Goal: Task Accomplishment & Management: Manage account settings

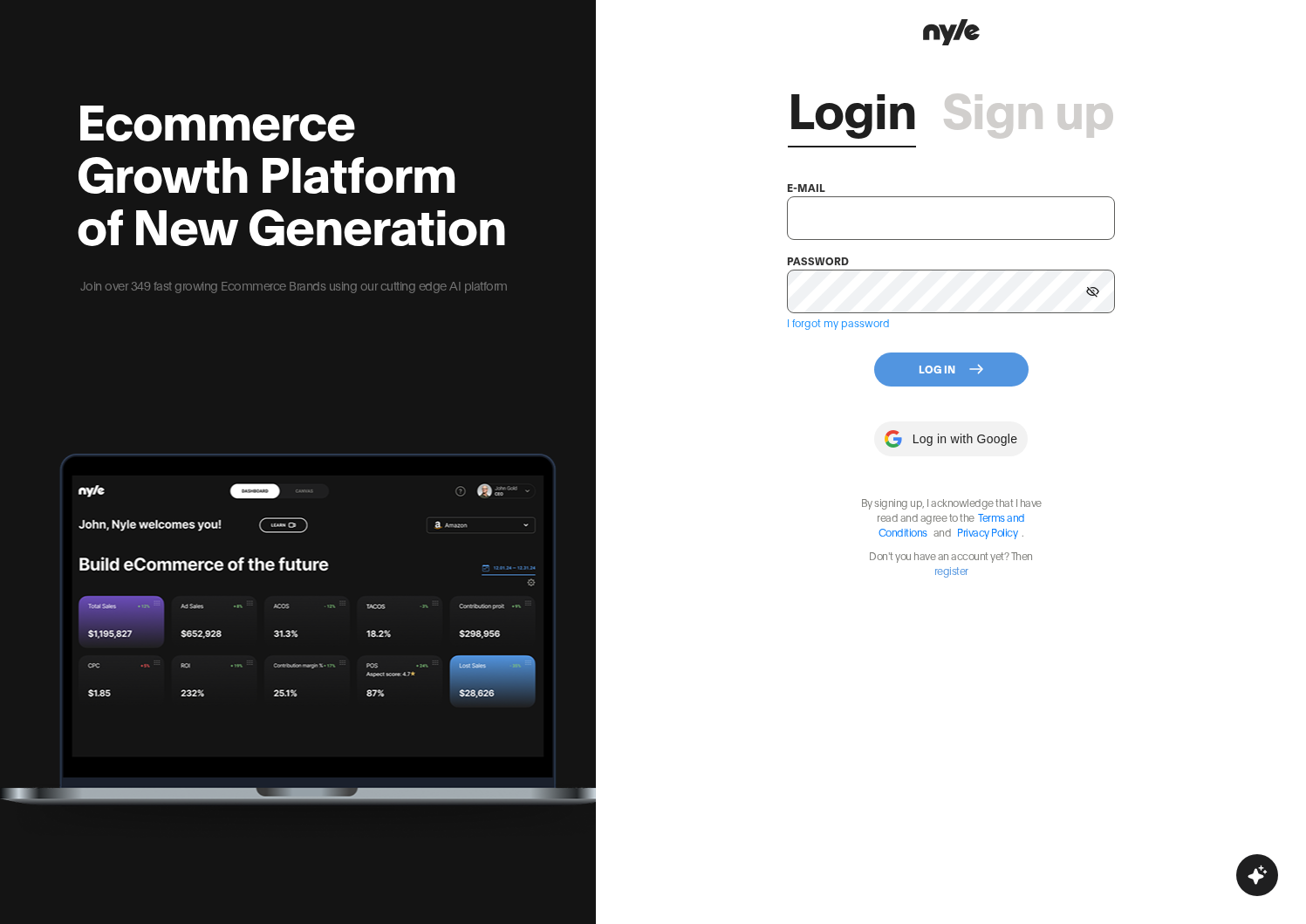
click at [834, 185] on div "e-mail" at bounding box center [950, 209] width 327 height 62
type input "showroom@nyle.ai"
click at [834, 198] on input "showroom@nyle.ai" at bounding box center [950, 217] width 327 height 44
click at [774, 286] on div "Login Sign up e-mail showroom@nyle.ai password I forgot my password Log In Log …" at bounding box center [951, 462] width 710 height 924
click at [970, 399] on div "Login Sign up e-mail showroom@nyle.ai password I forgot my password Log In Log …" at bounding box center [950, 314] width 327 height 527
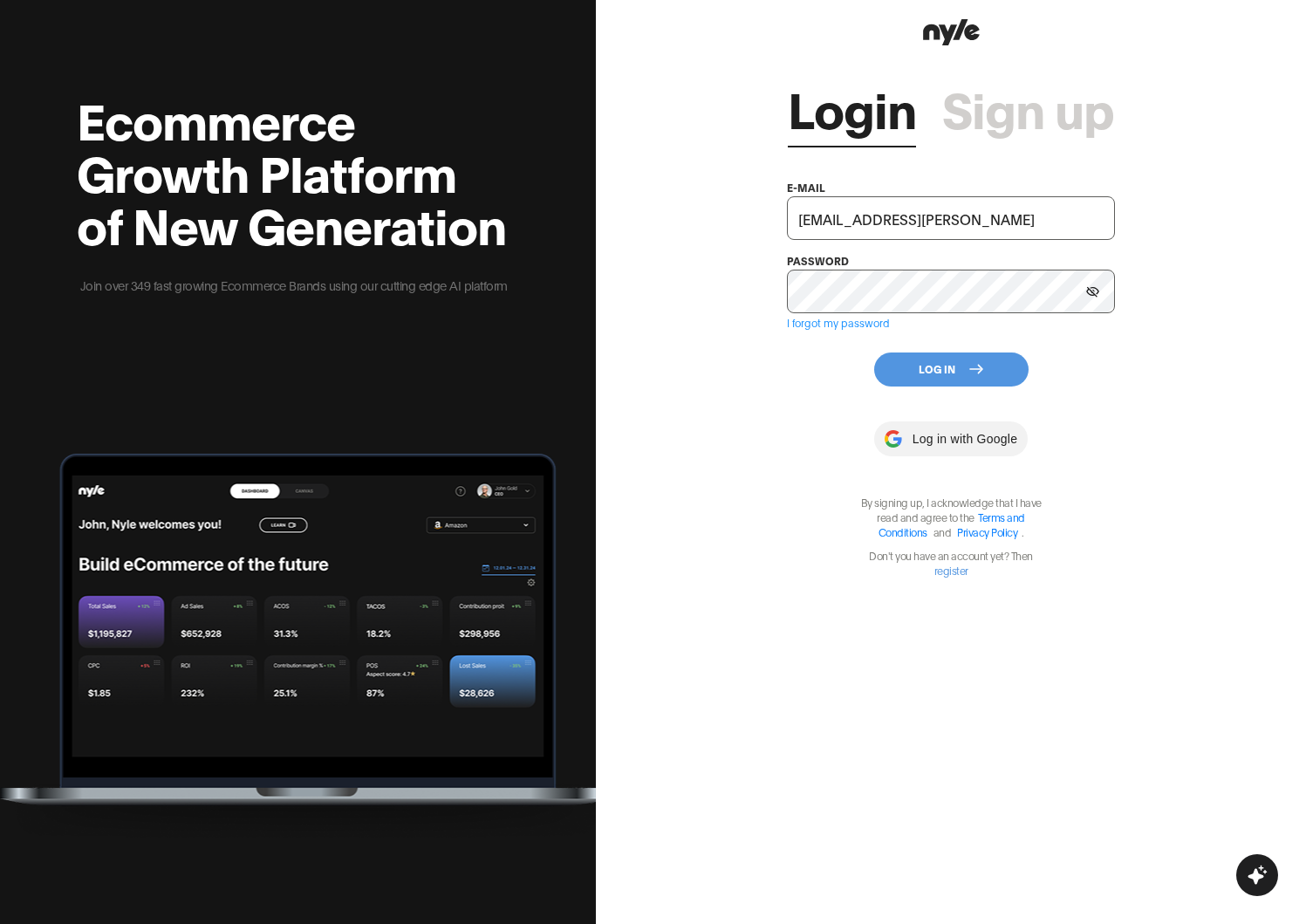
click at [970, 378] on button "Log In" at bounding box center [951, 369] width 154 height 34
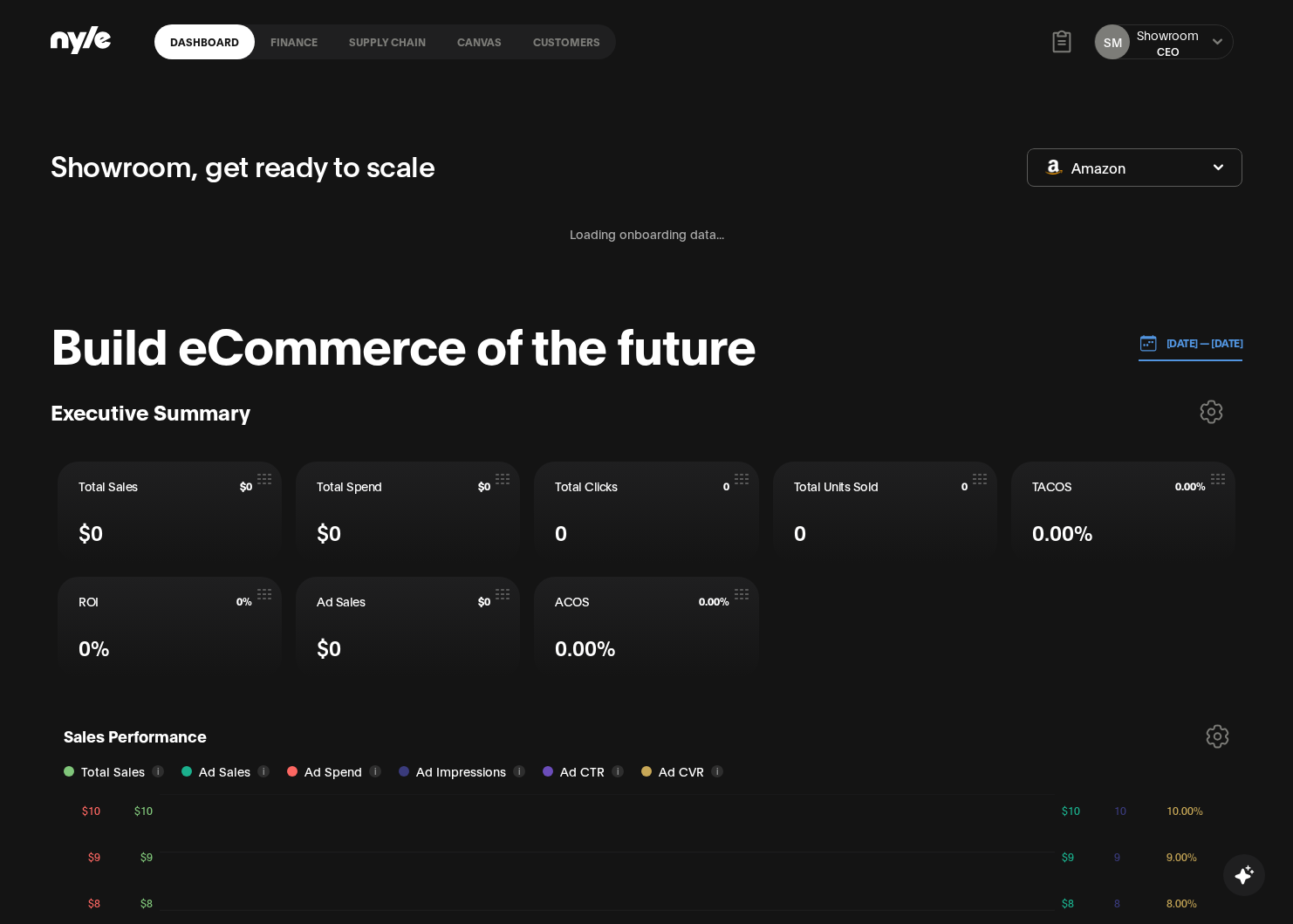
click at [552, 50] on link "Customers" at bounding box center [566, 41] width 99 height 35
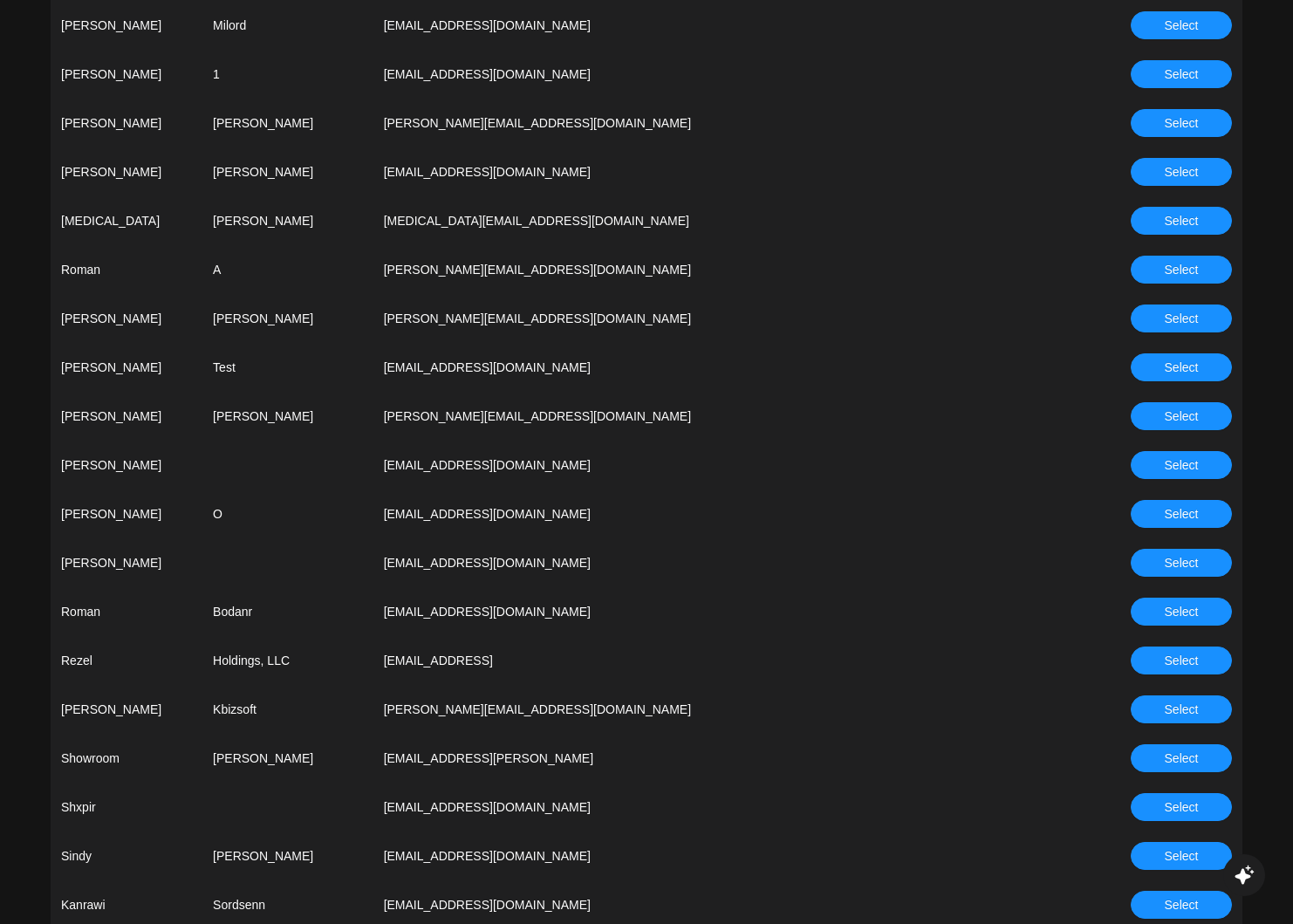
scroll to position [3806, 0]
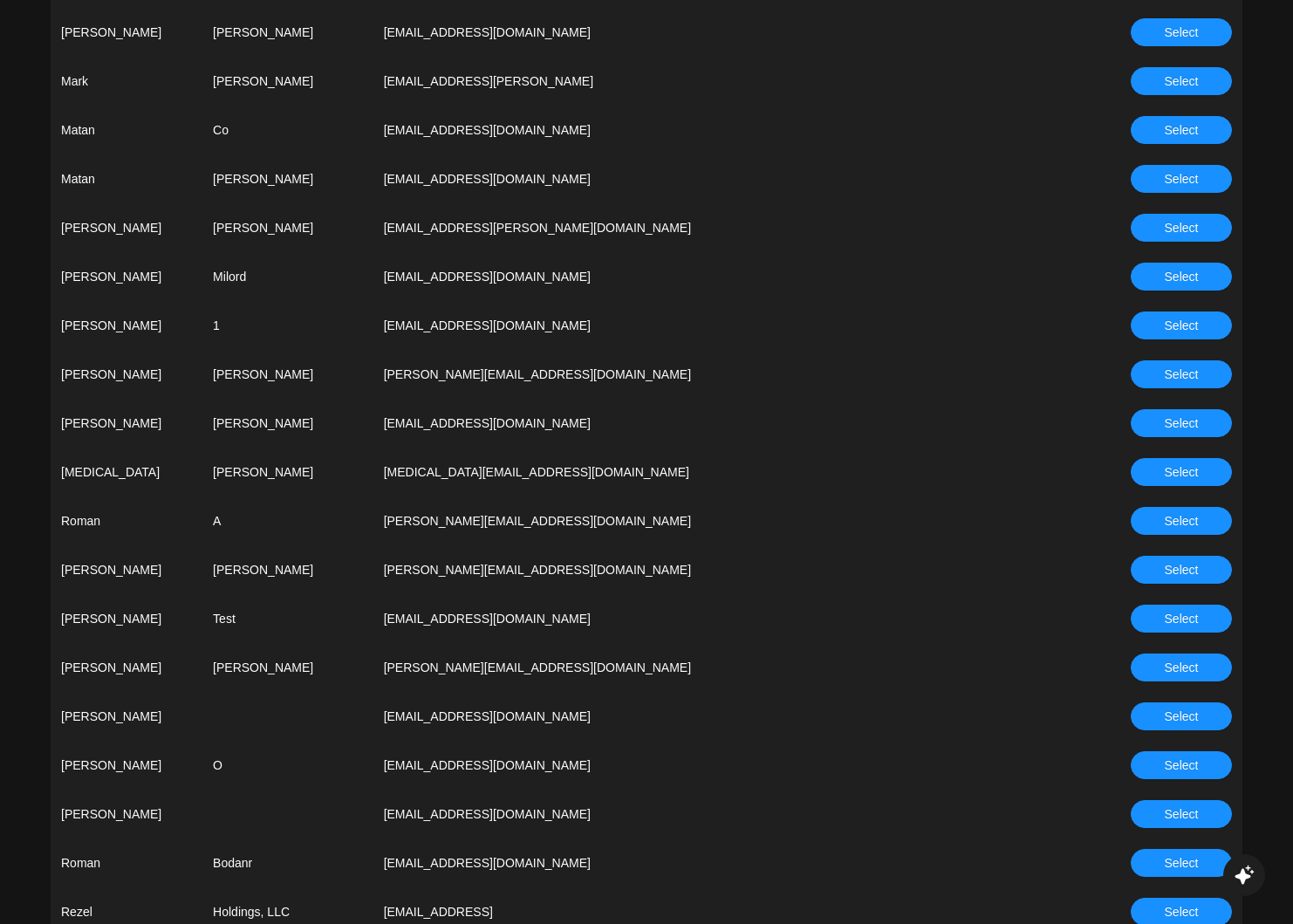
click at [652, 518] on td "nyle@romanabashin.com" at bounding box center [704, 520] width 662 height 49
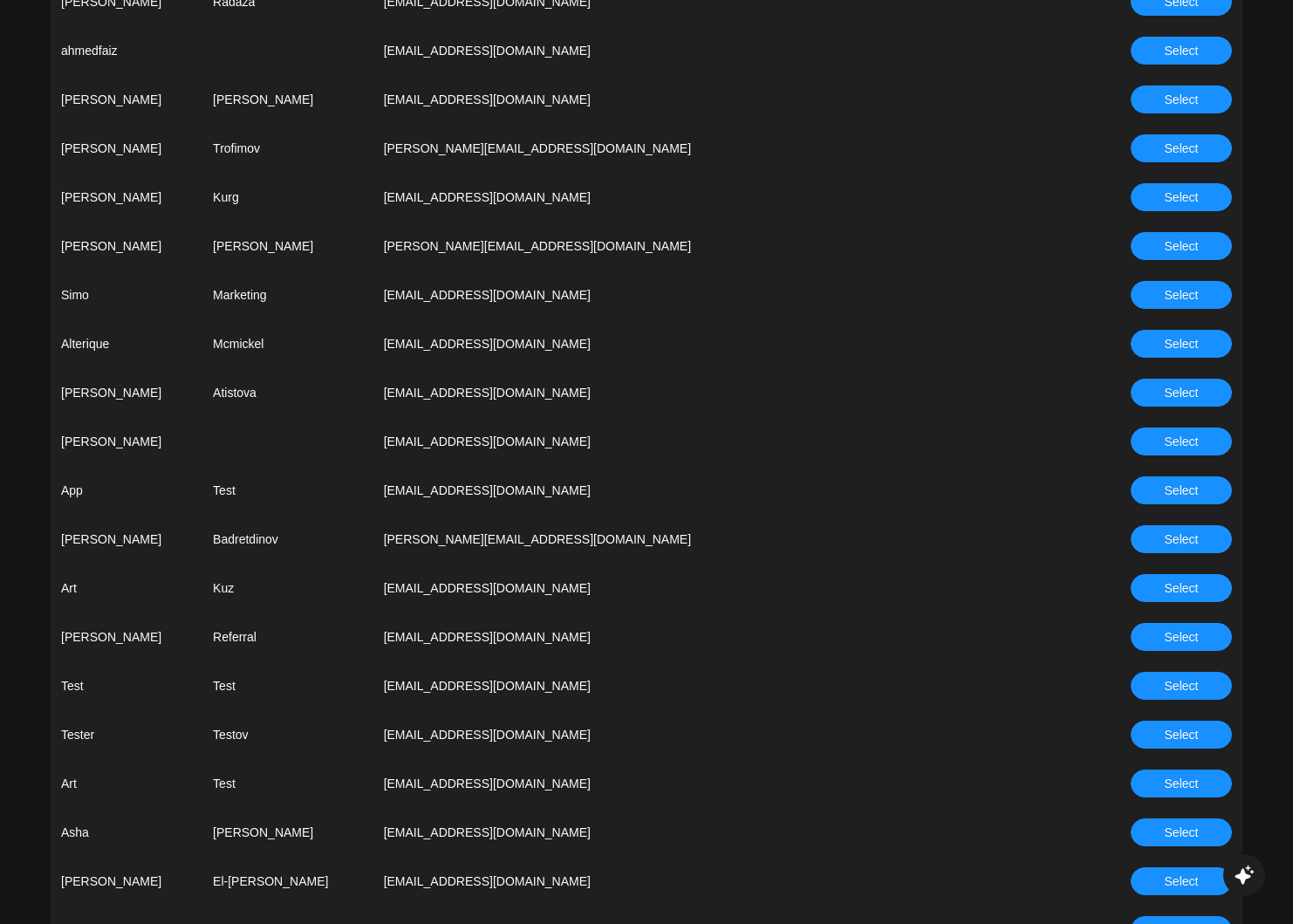
scroll to position [0, 0]
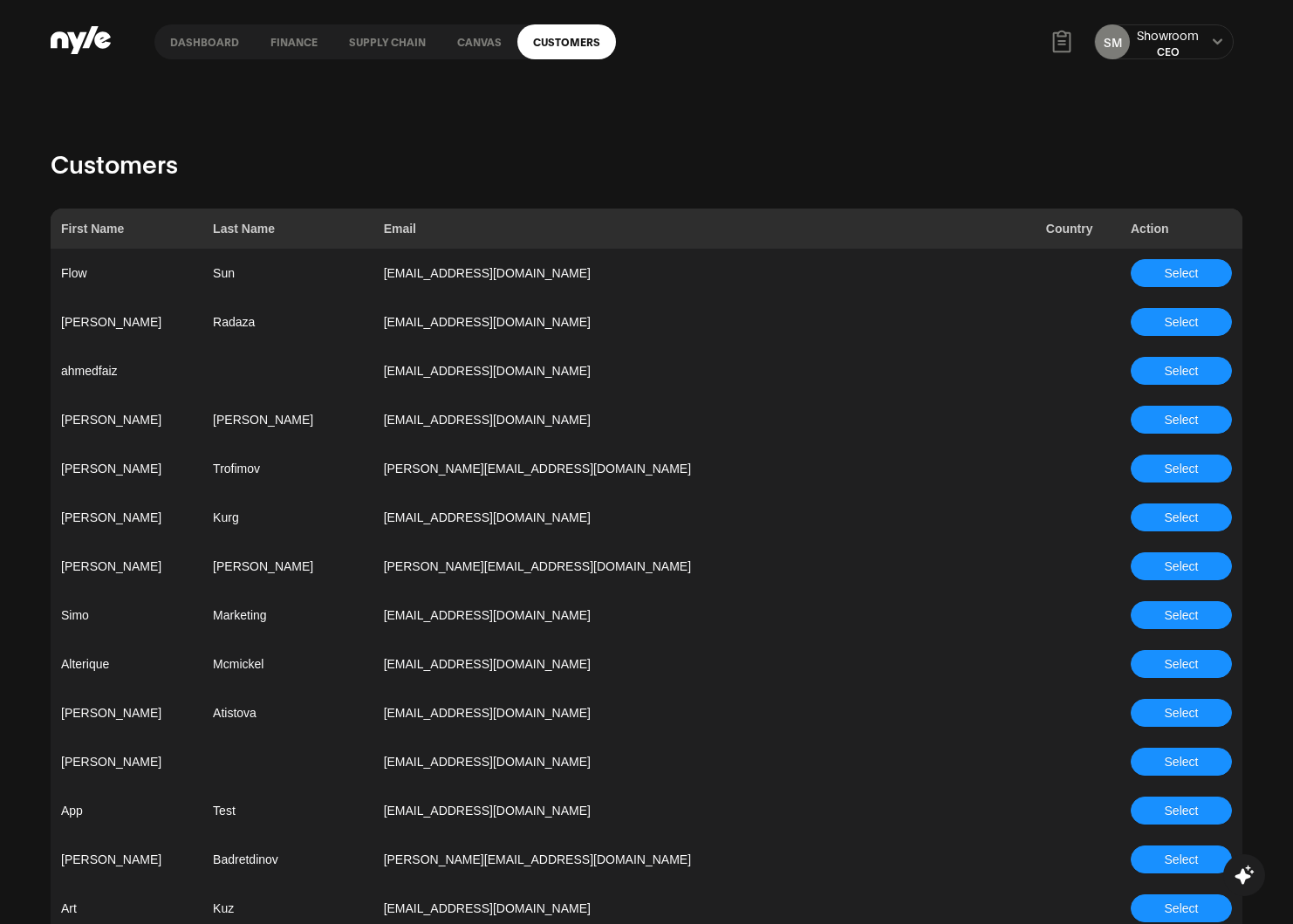
click at [740, 171] on h1 "Customers" at bounding box center [646, 163] width 1191 height 38
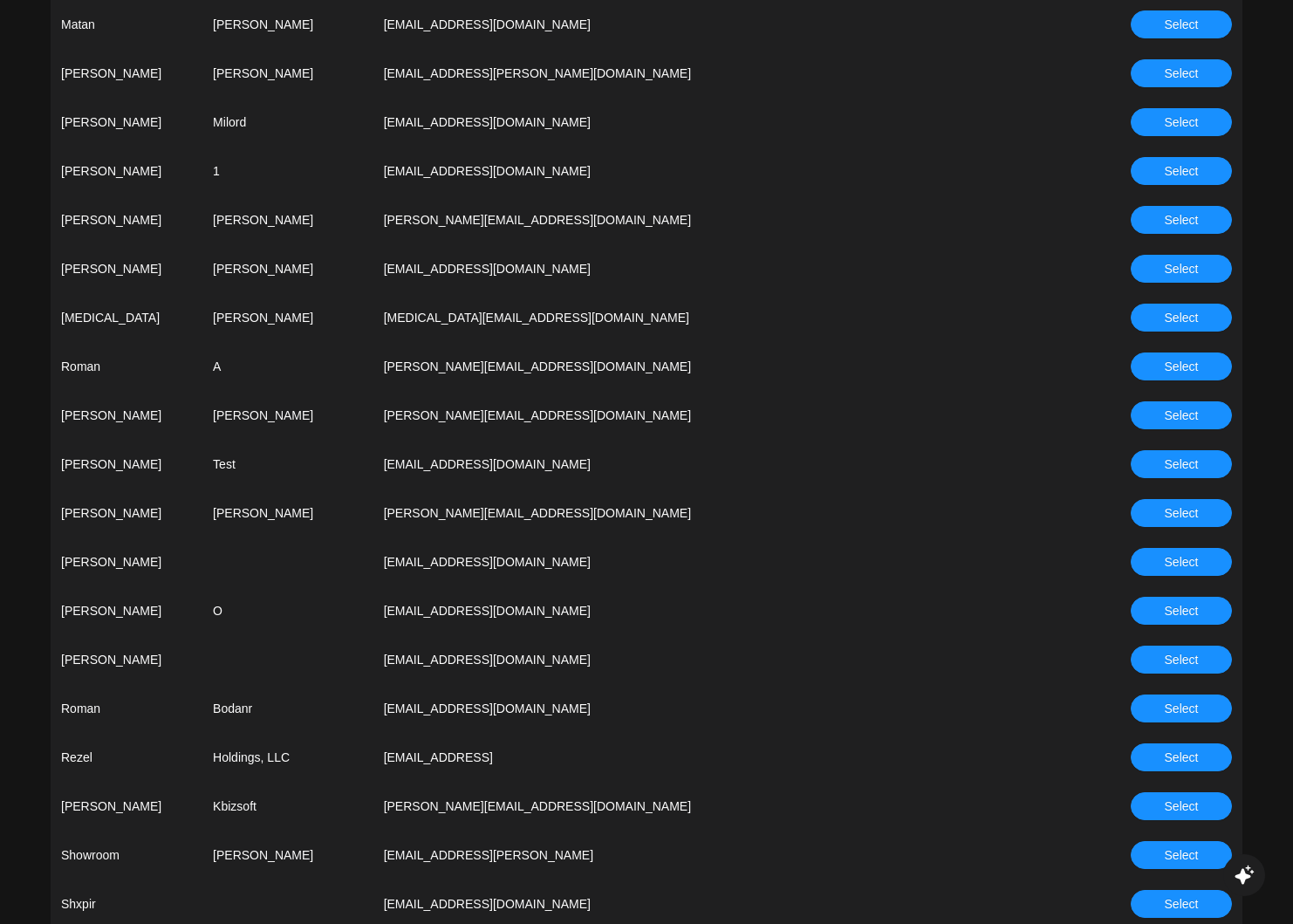
scroll to position [3979, 0]
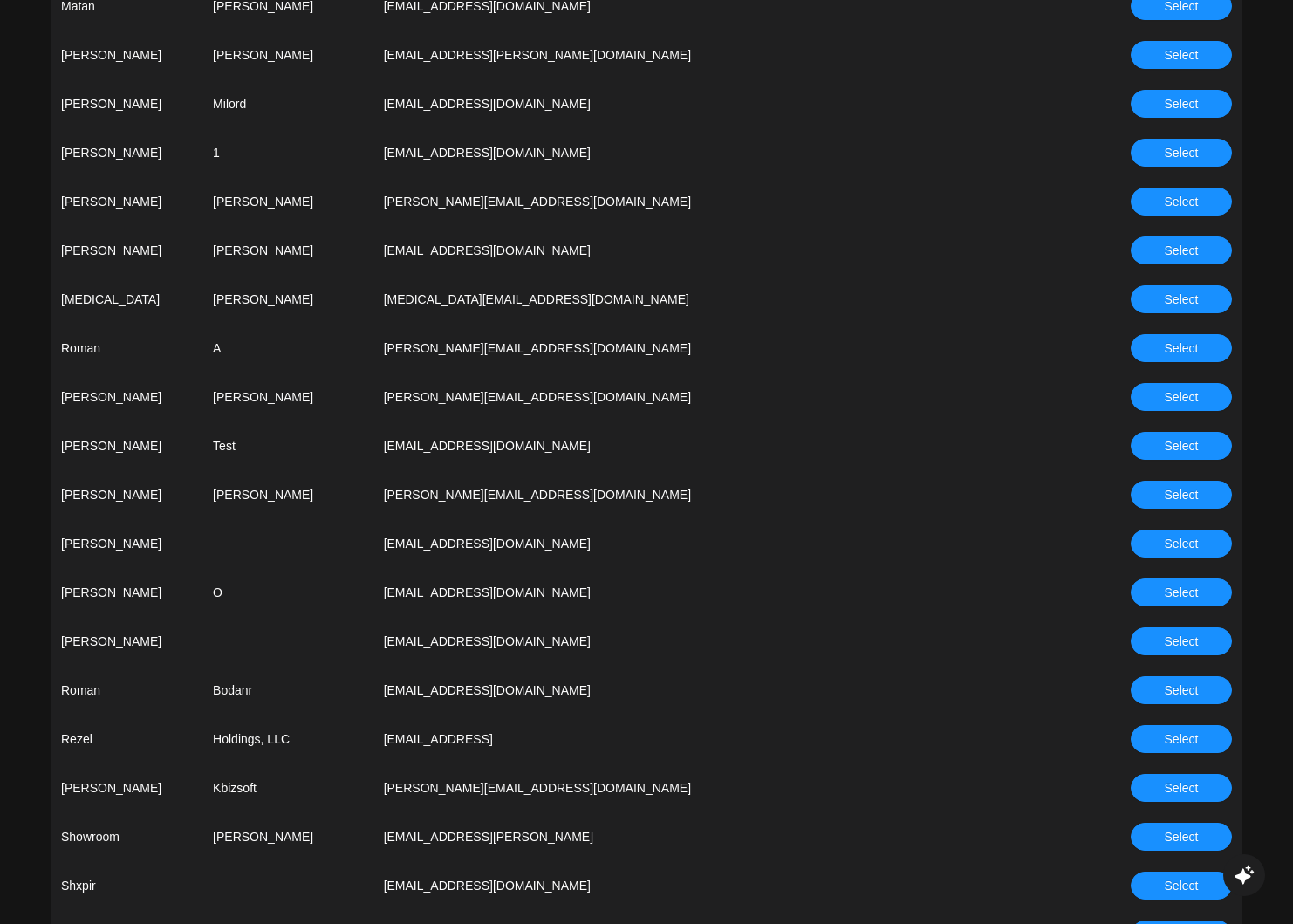
click at [1160, 401] on button "Select" at bounding box center [1182, 397] width 102 height 28
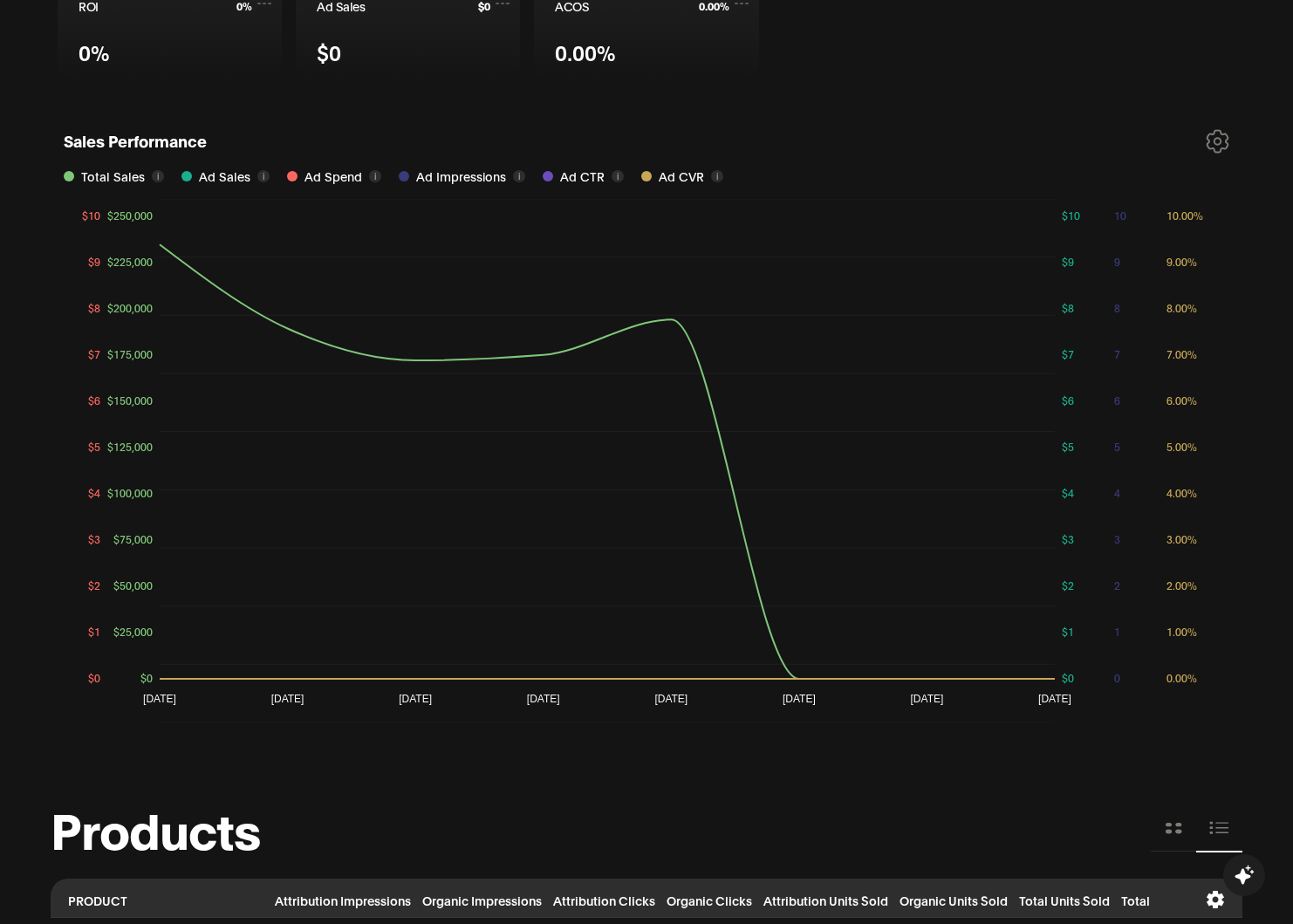
scroll to position [988, 0]
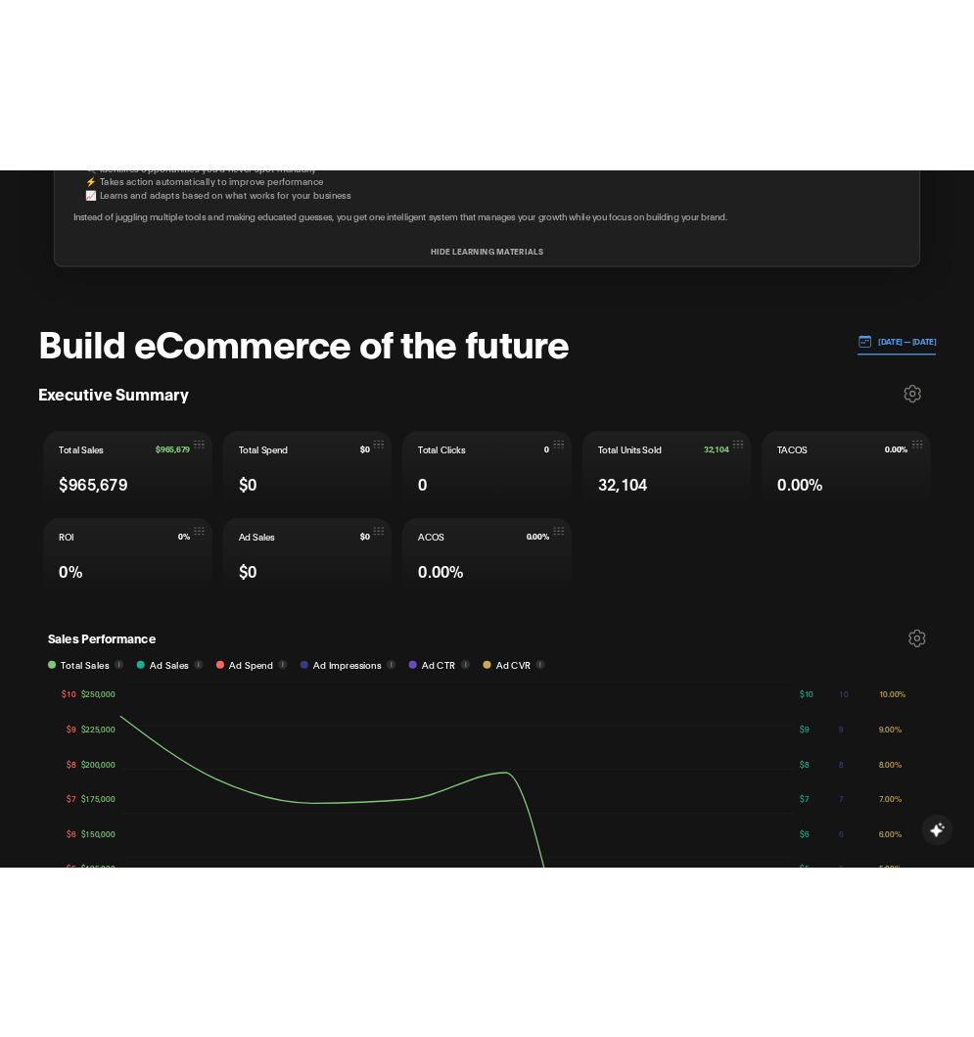
scroll to position [537, 0]
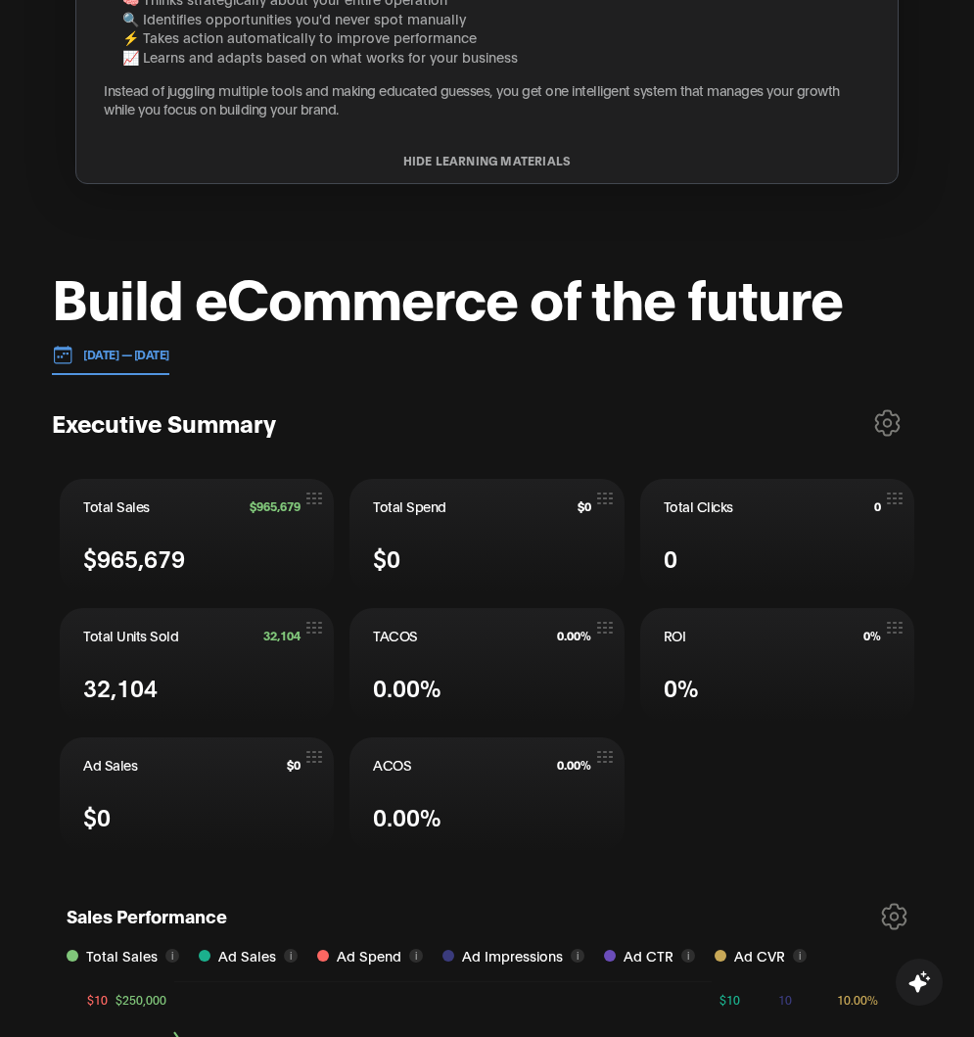
click at [701, 483] on div "Total Clicks 0 0" at bounding box center [777, 536] width 274 height 114
